Goal: Complete application form

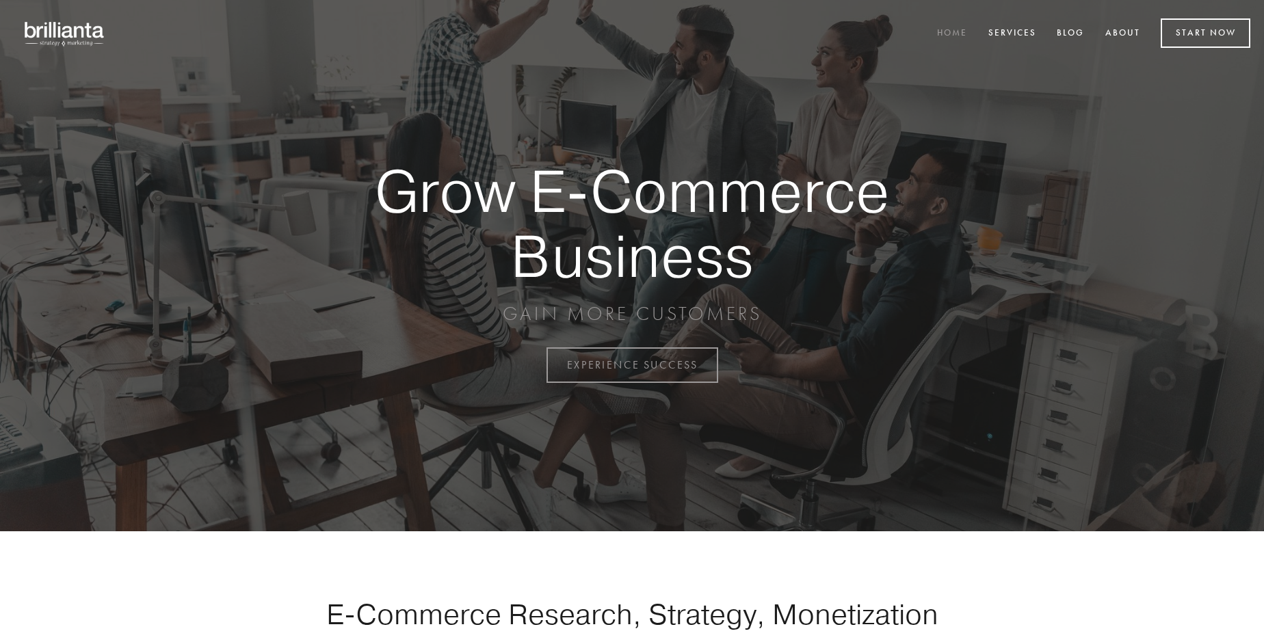
scroll to position [3584, 0]
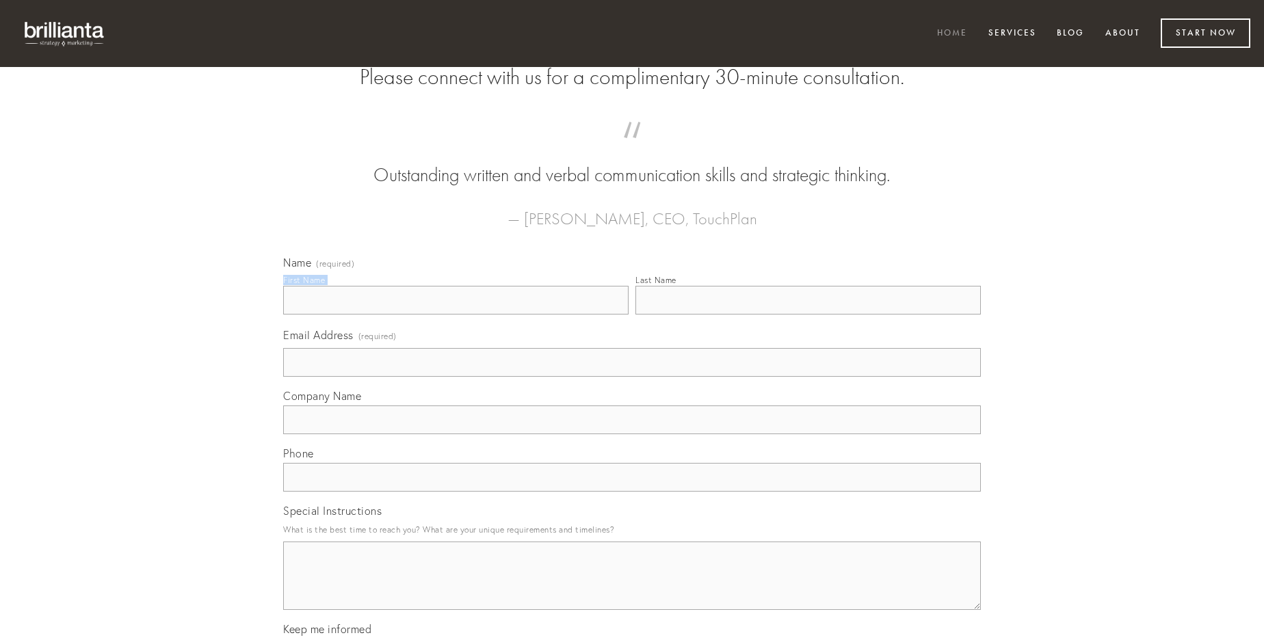
type input "[PERSON_NAME]"
click at [808, 315] on input "Last Name" at bounding box center [807, 300] width 345 height 29
type input "[PERSON_NAME]"
click at [632, 377] on input "Email Address (required)" at bounding box center [631, 362] width 697 height 29
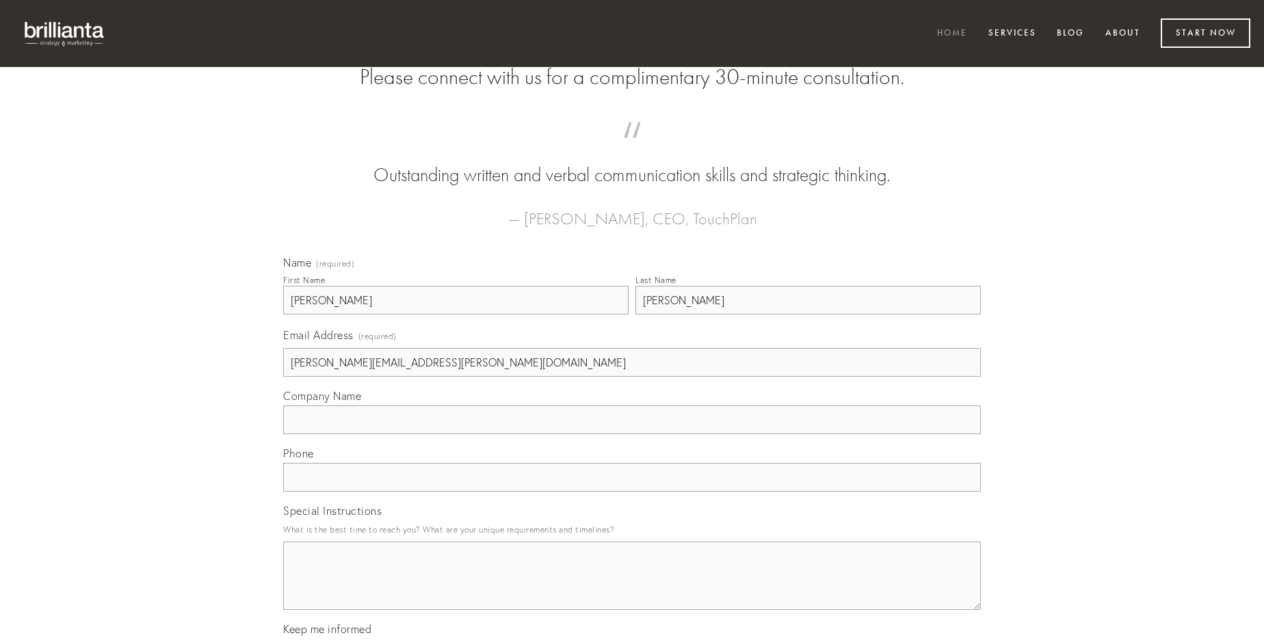
type input "[PERSON_NAME][EMAIL_ADDRESS][PERSON_NAME][DOMAIN_NAME]"
click at [632, 434] on input "Company Name" at bounding box center [631, 419] width 697 height 29
type input "ait"
click at [632, 492] on input "text" at bounding box center [631, 477] width 697 height 29
click at [632, 588] on textarea "Special Instructions" at bounding box center [631, 576] width 697 height 68
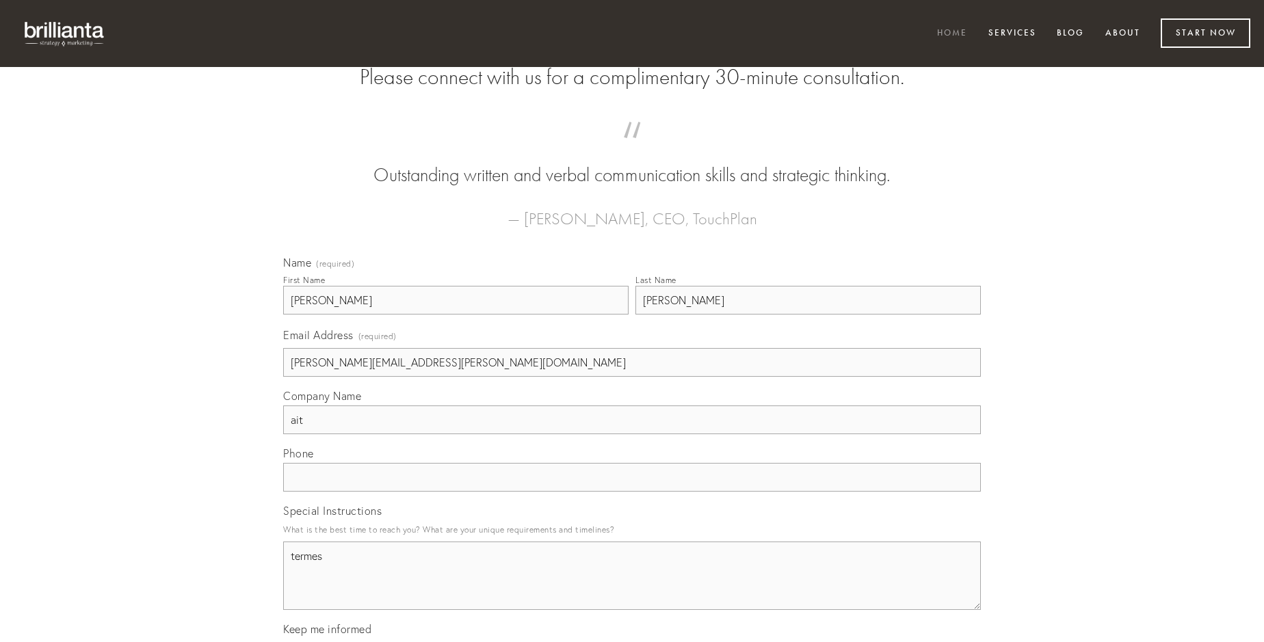
type textarea "termes"
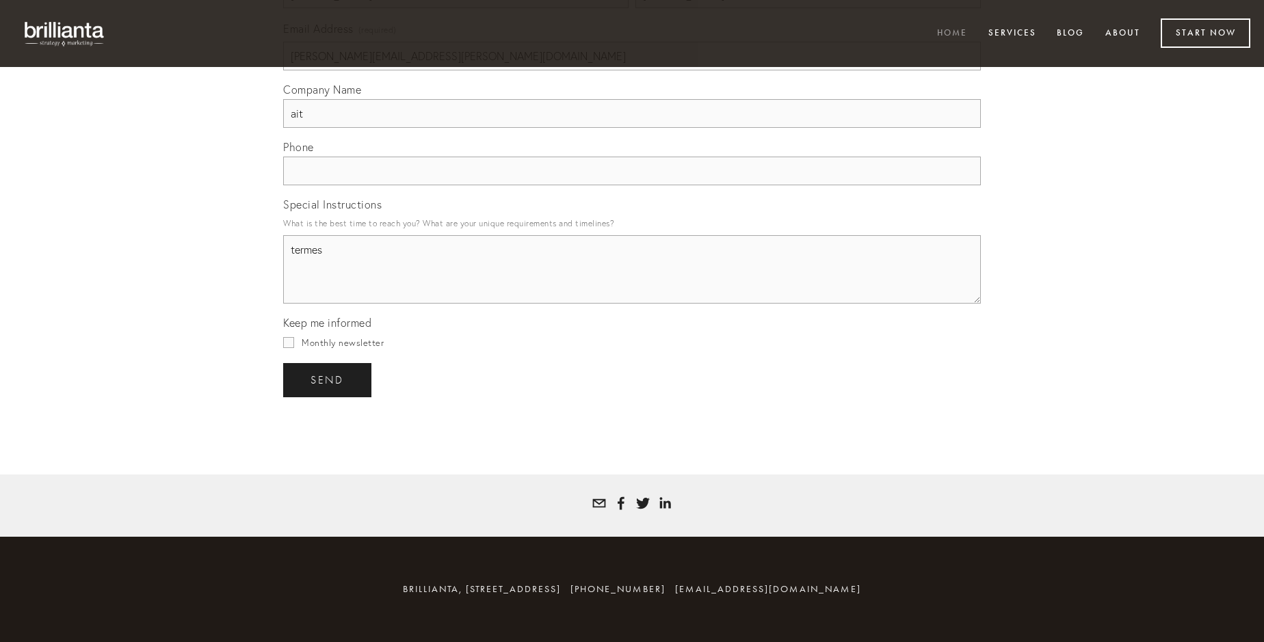
click at [328, 379] on span "send" at bounding box center [327, 380] width 34 height 12
